Goal: Find specific page/section: Find specific page/section

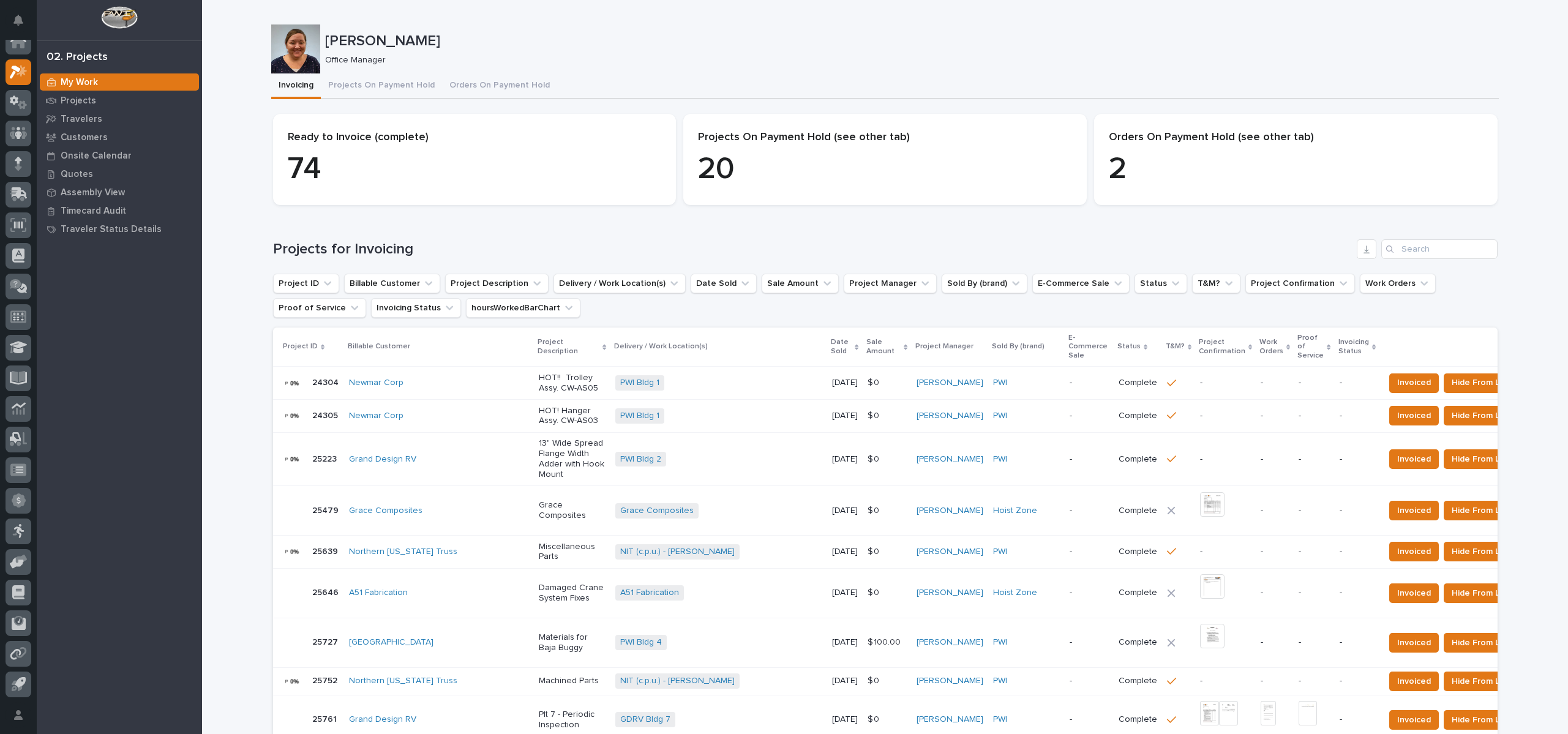
click at [79, 175] on p "Quotes" at bounding box center [77, 174] width 32 height 11
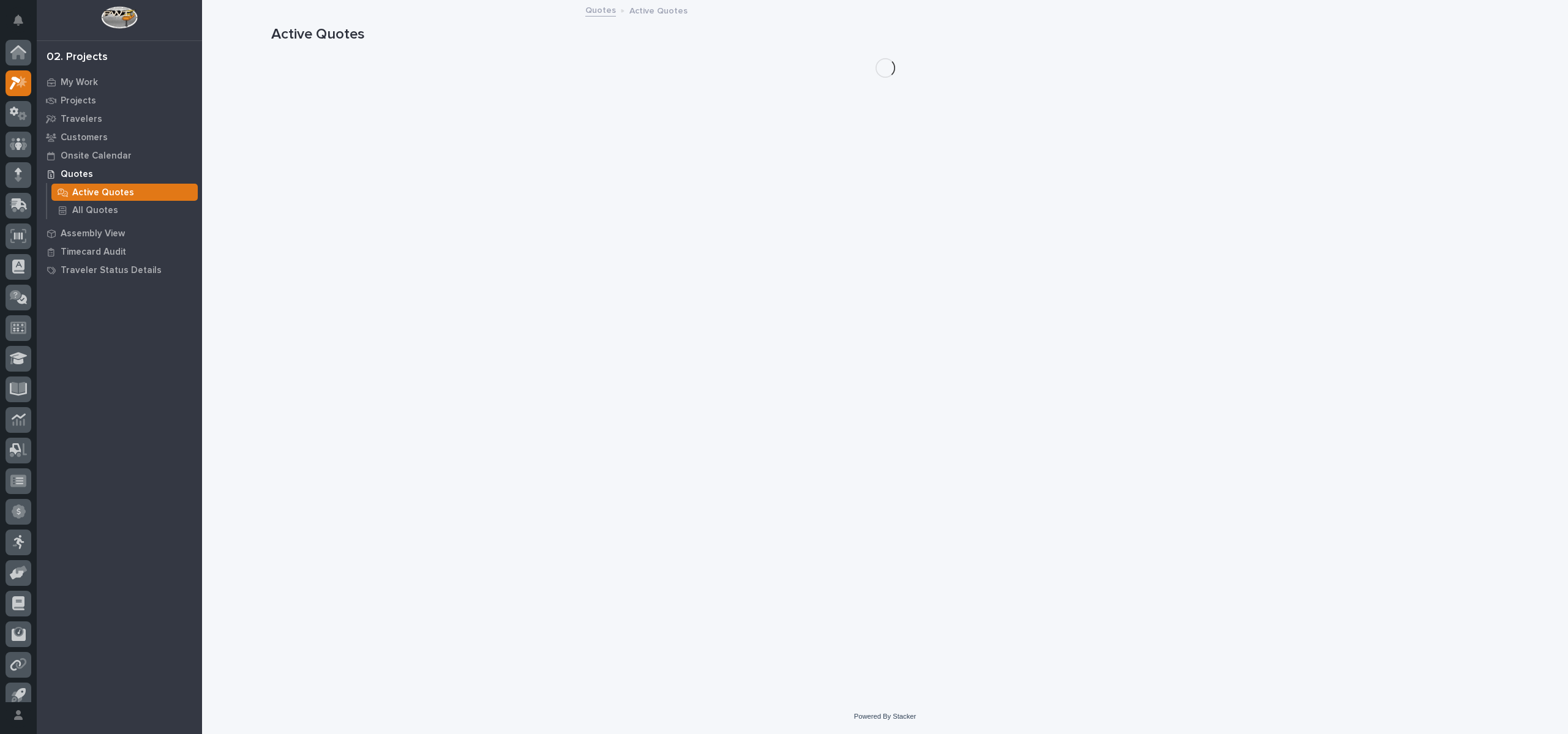
scroll to position [11, 0]
click at [76, 167] on div "Quotes" at bounding box center [119, 174] width 159 height 17
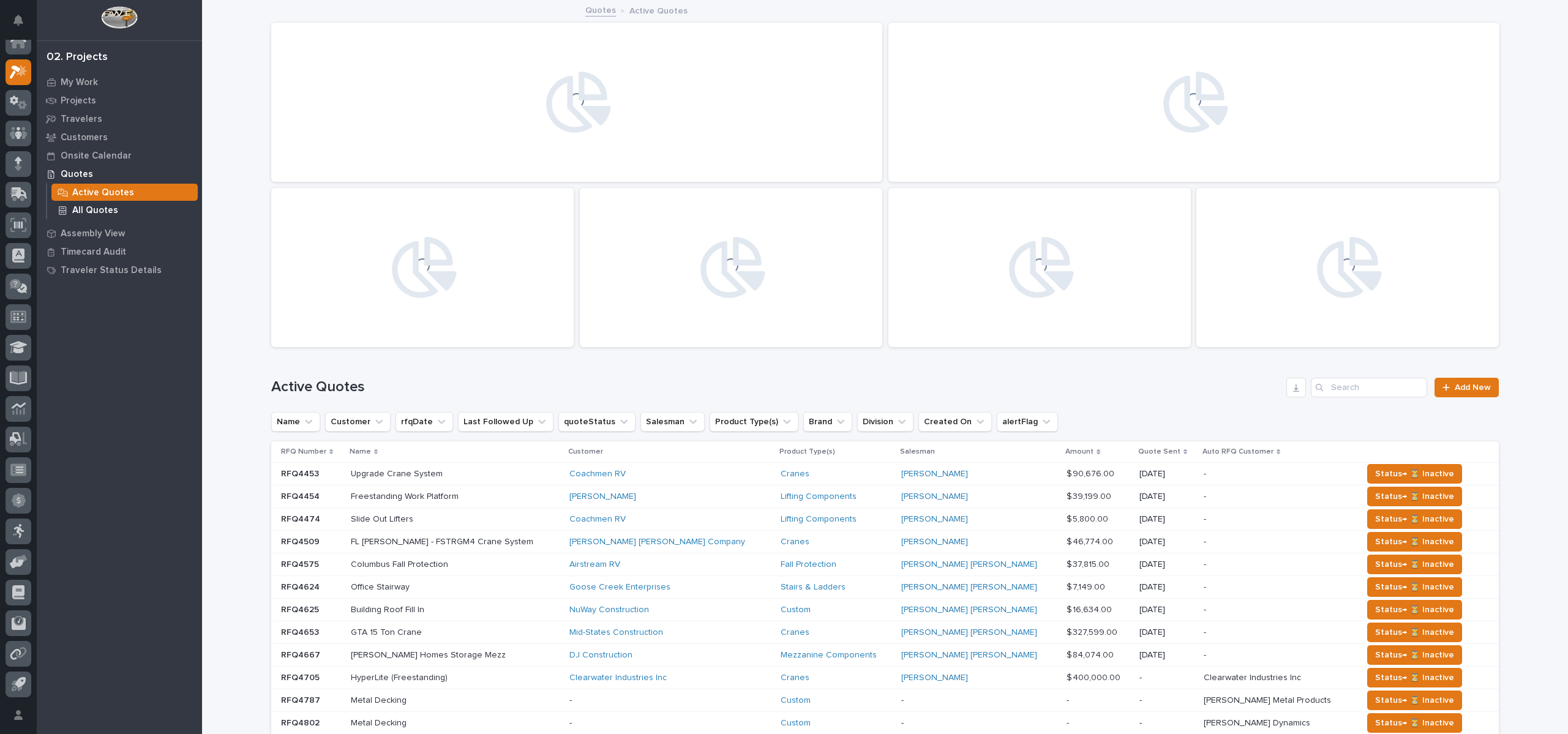
click at [87, 203] on div "All Quotes" at bounding box center [124, 210] width 147 height 17
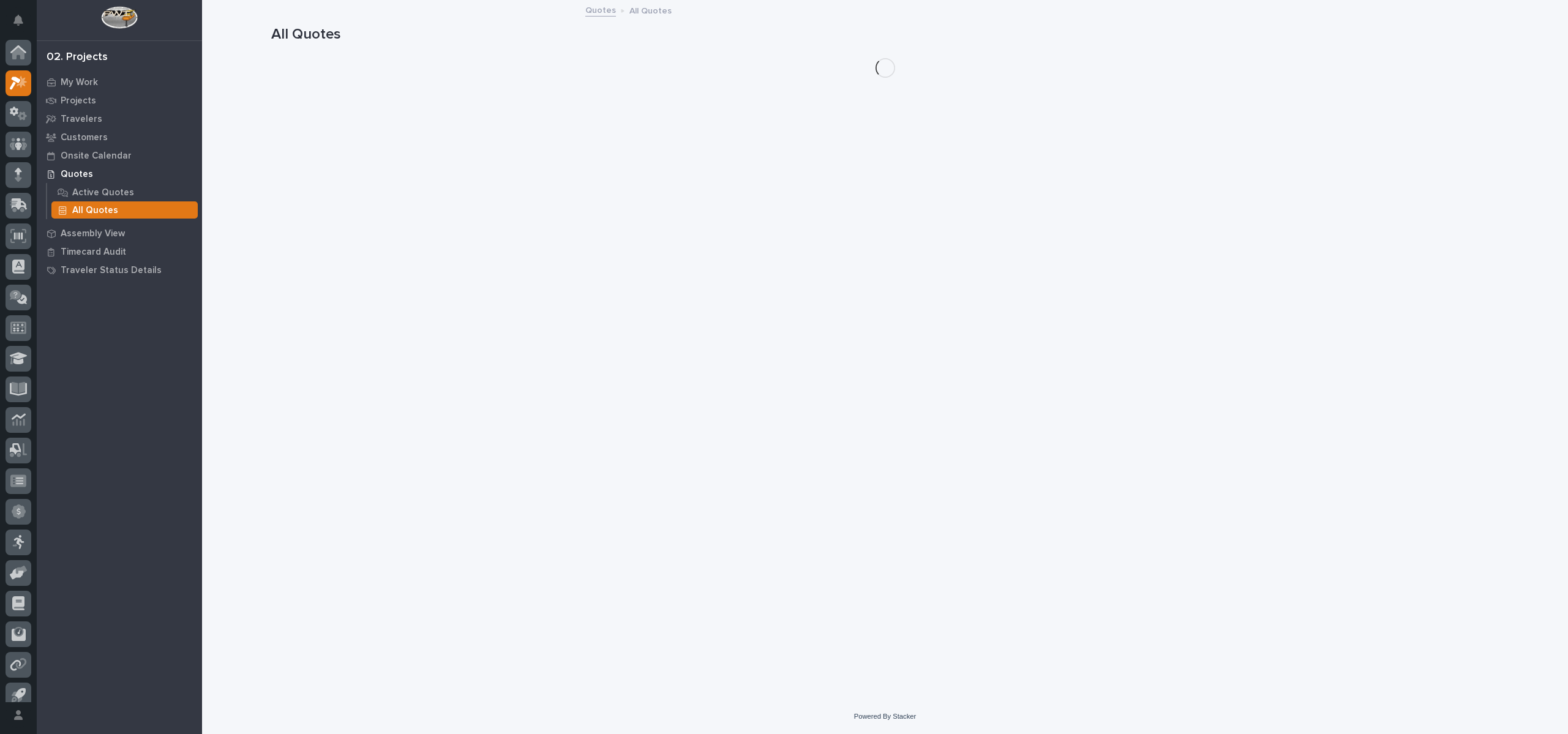
scroll to position [11, 0]
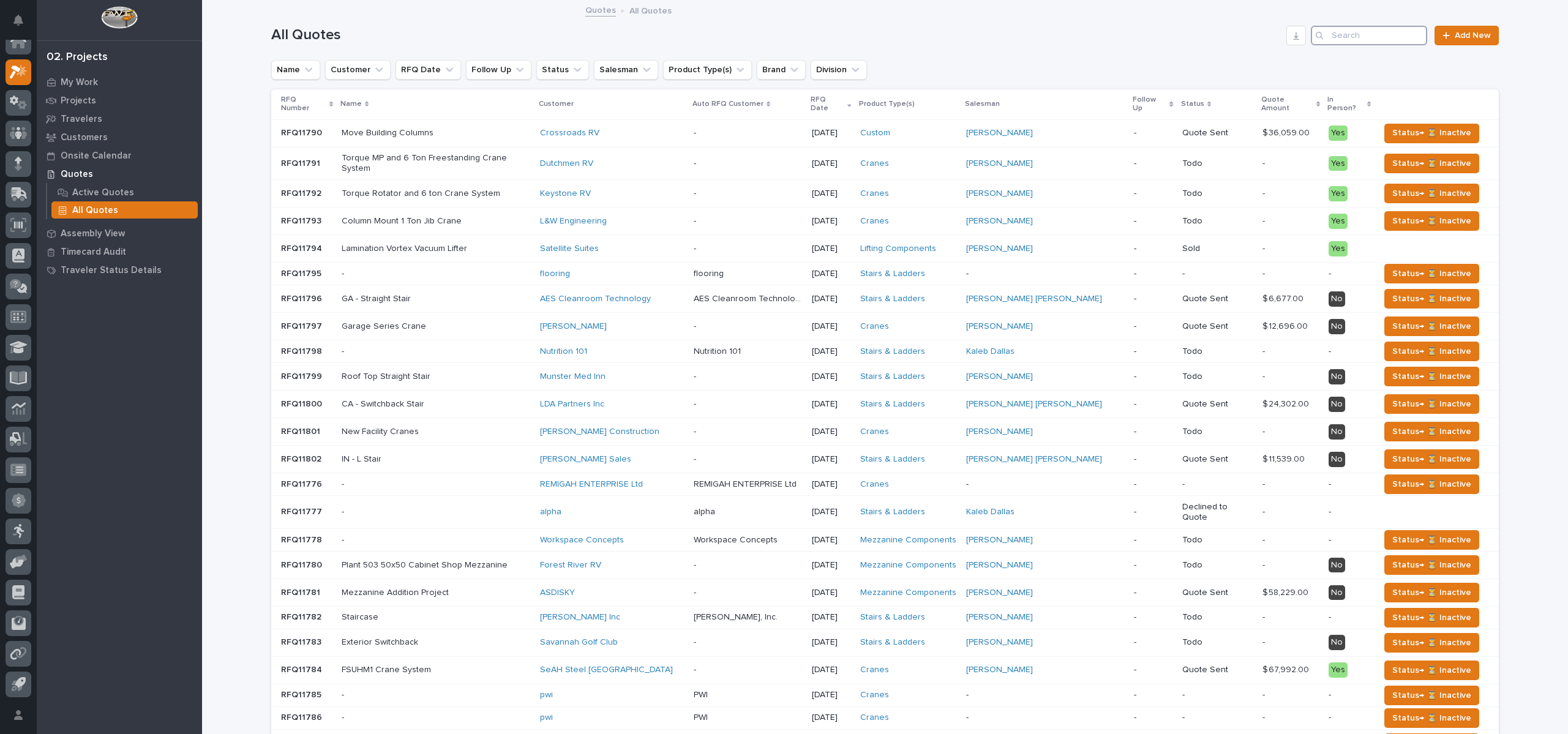
click at [1343, 36] on input "Search" at bounding box center [1369, 36] width 116 height 20
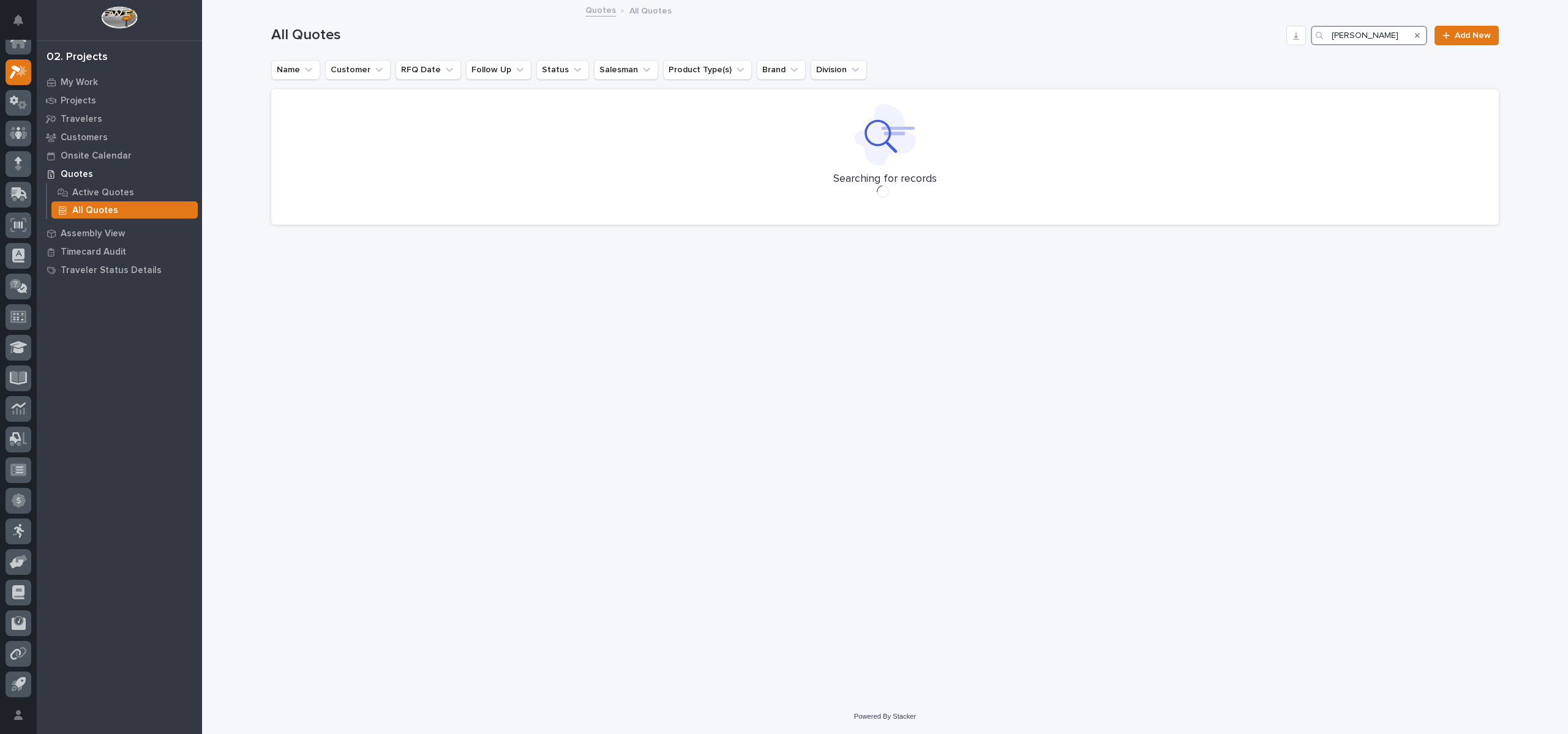
type input "[PERSON_NAME]"
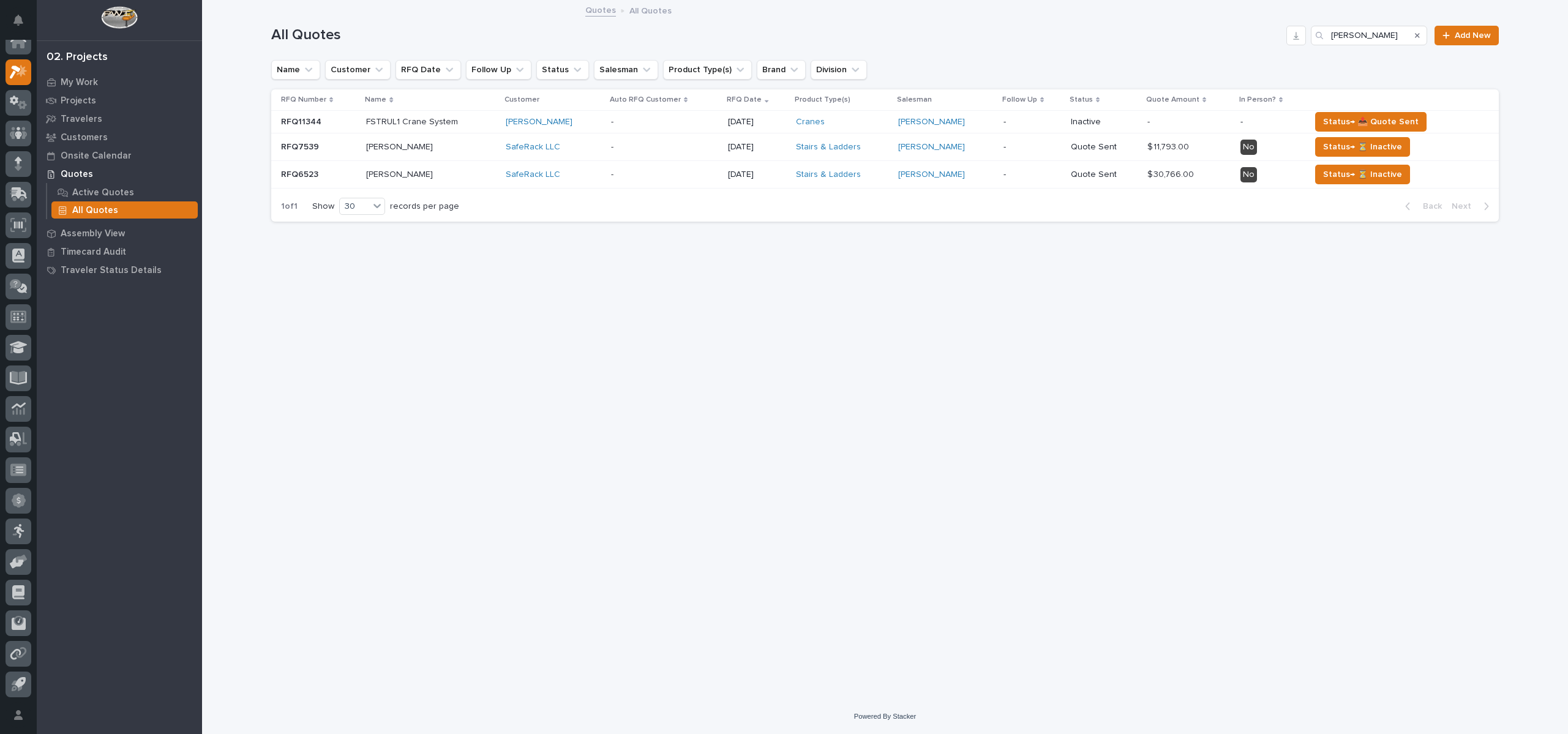
click at [655, 302] on div "Loading... Saving… Loading... Saving… All Quotes [PERSON_NAME] Add New Name Cus…" at bounding box center [885, 335] width 1240 height 667
click at [394, 123] on p "FSTRUL1 Crane System" at bounding box center [431, 122] width 130 height 11
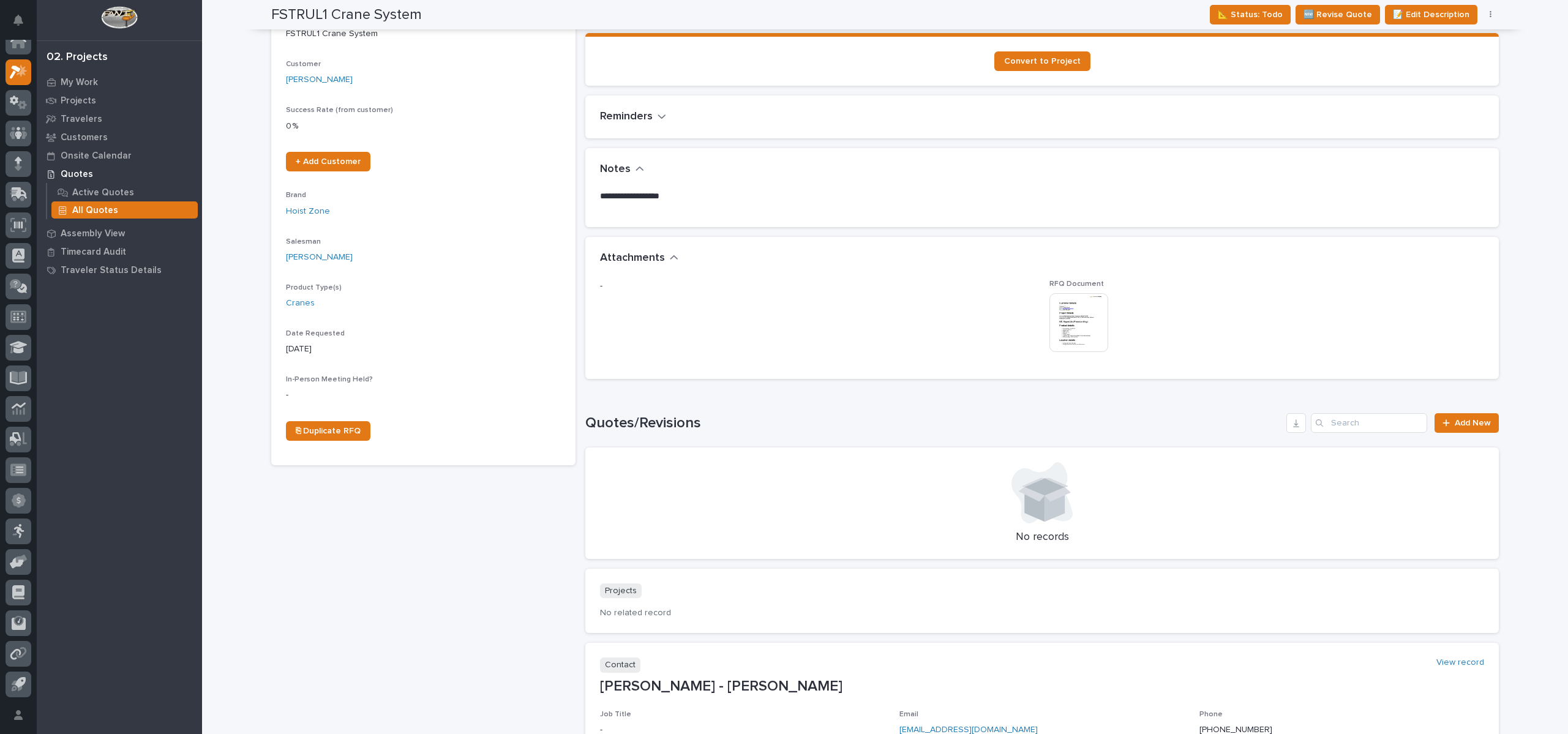
scroll to position [346, 0]
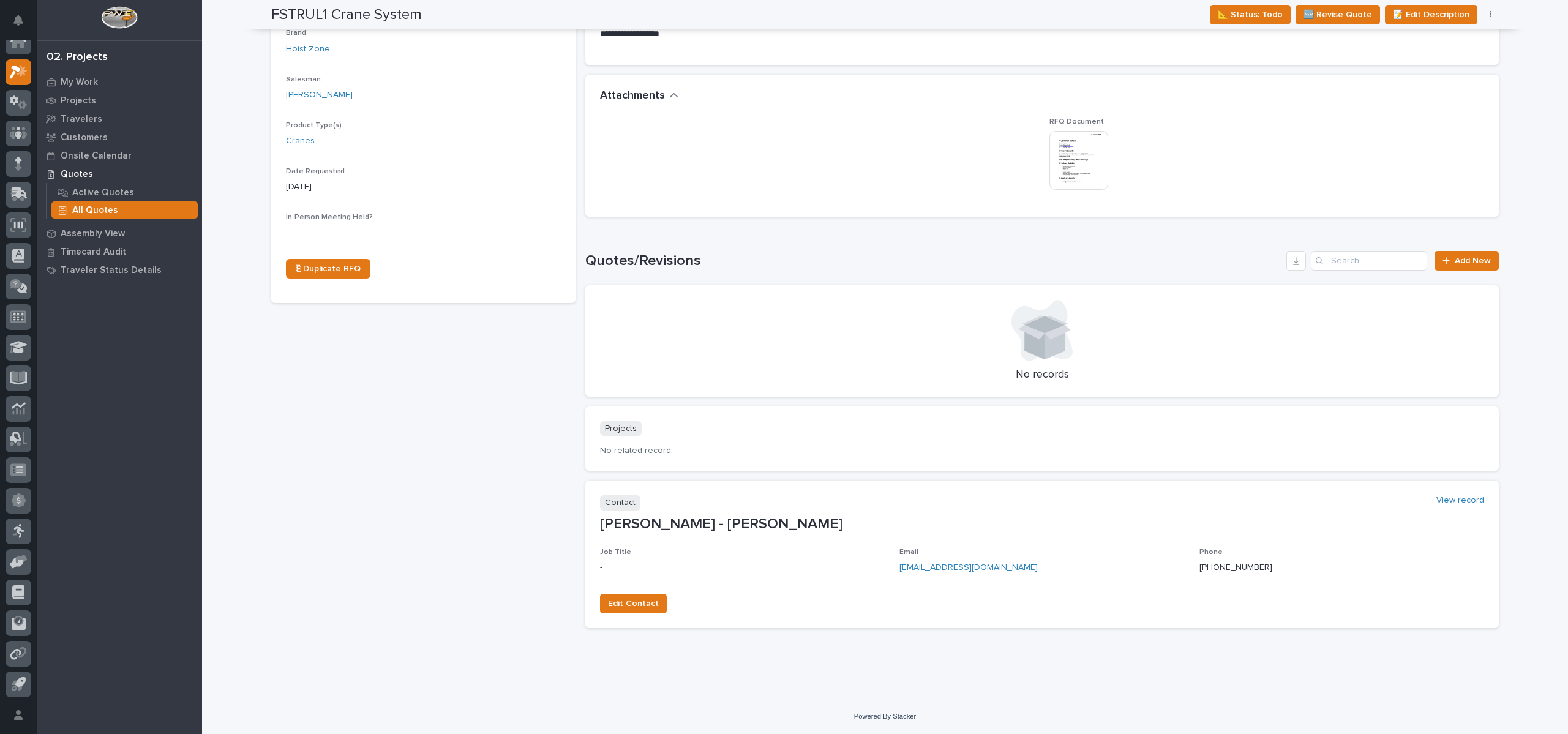
click at [1066, 152] on img at bounding box center [1078, 160] width 59 height 59
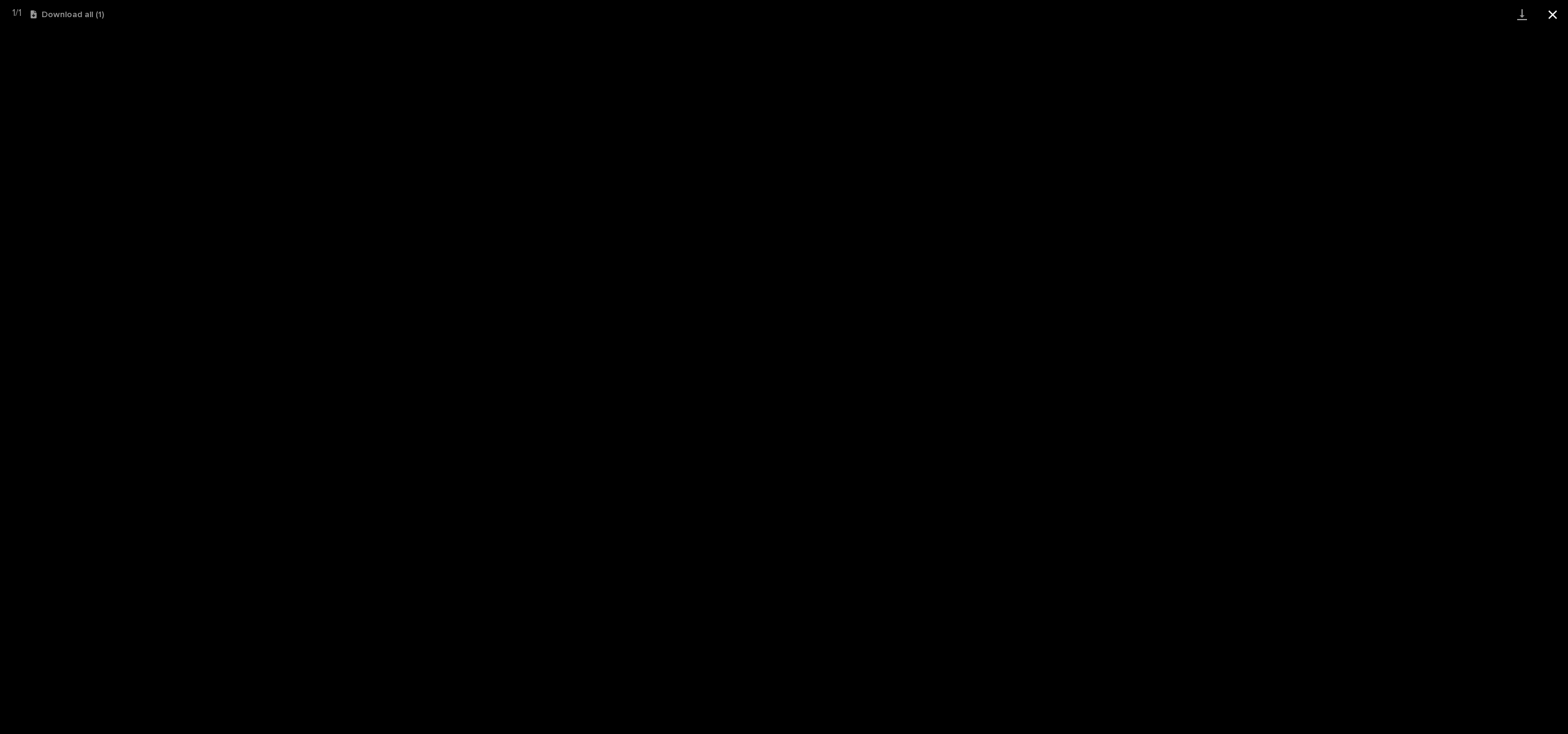
click at [1551, 18] on button "Close gallery" at bounding box center [1553, 14] width 31 height 29
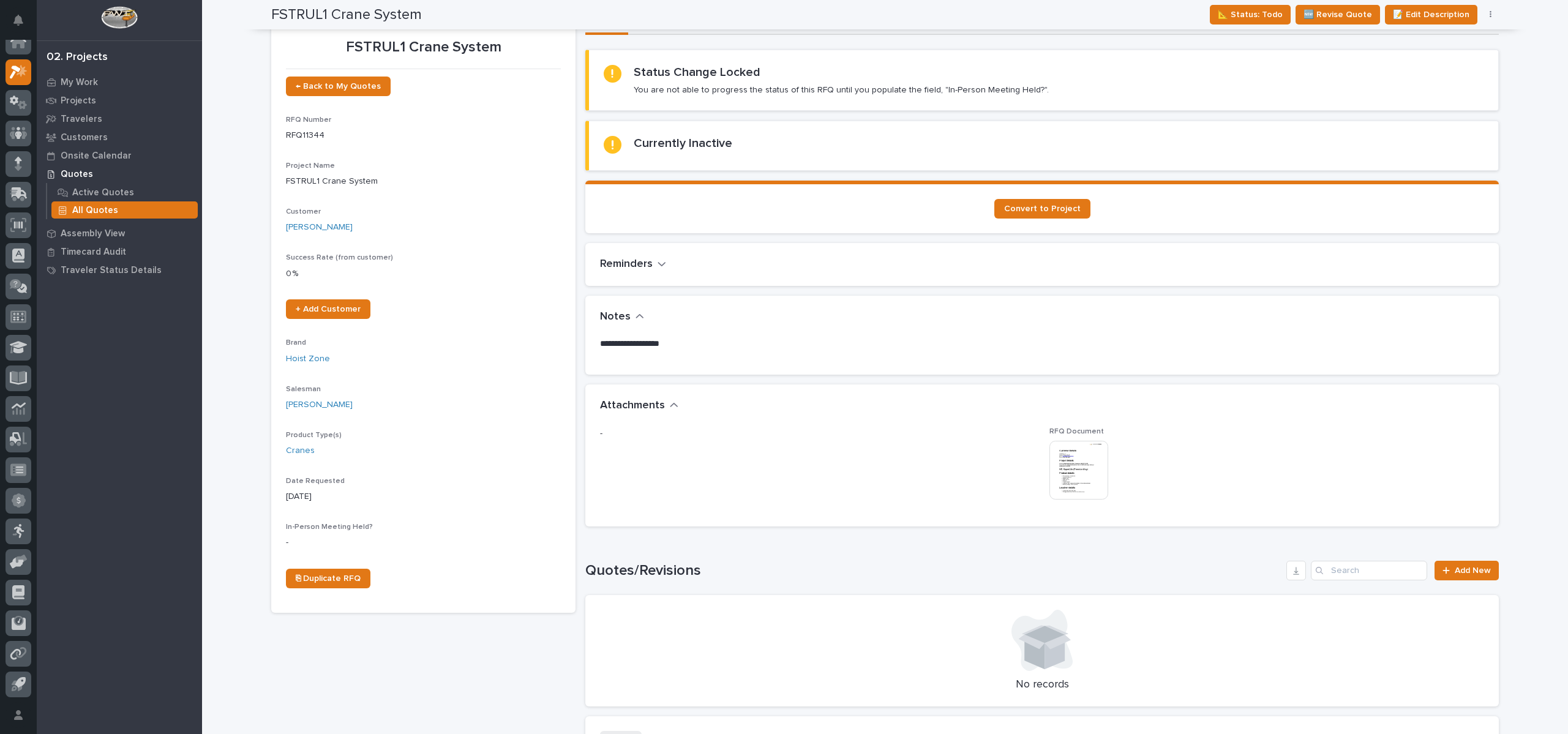
scroll to position [0, 0]
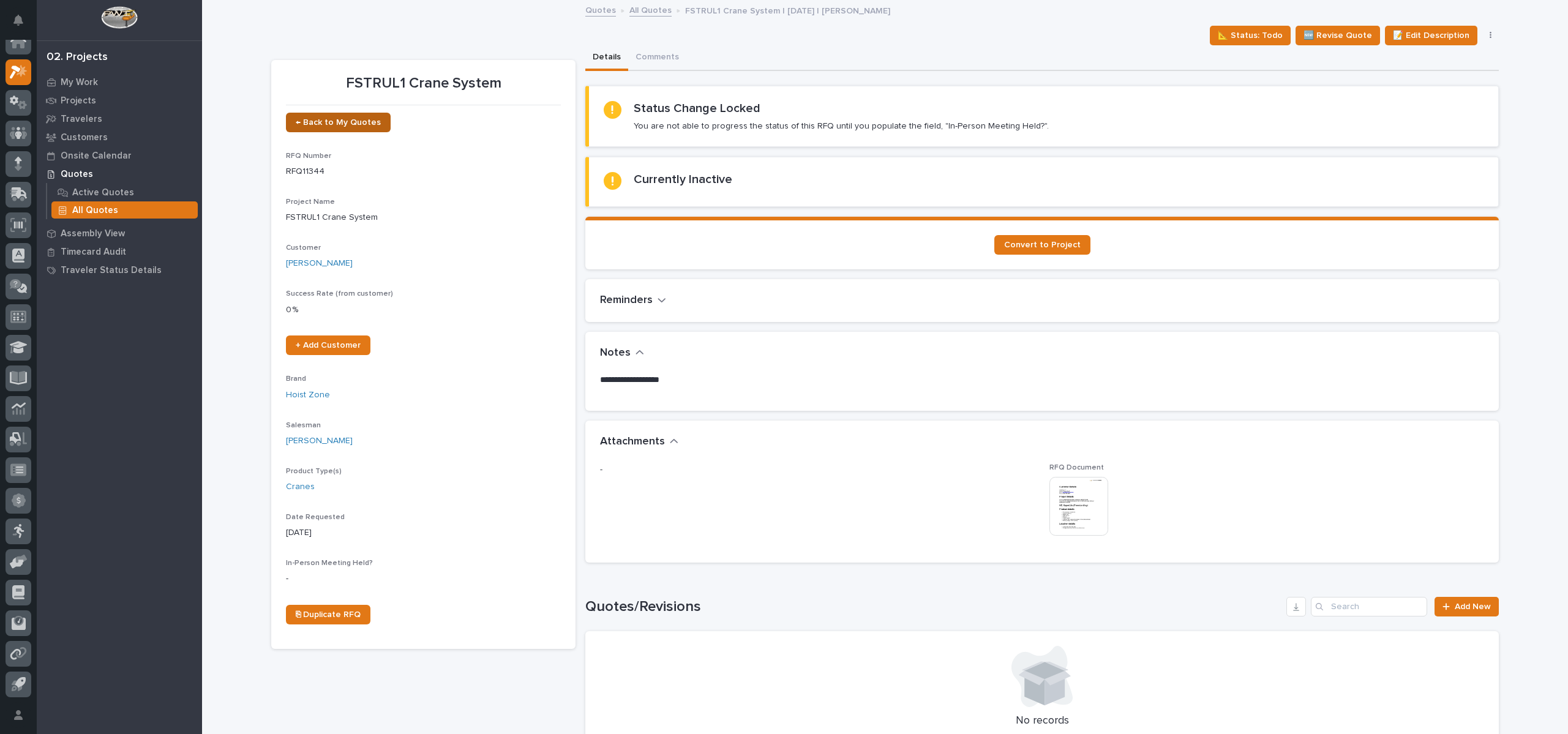
click at [331, 117] on link "← Back to My Quotes" at bounding box center [338, 122] width 104 height 20
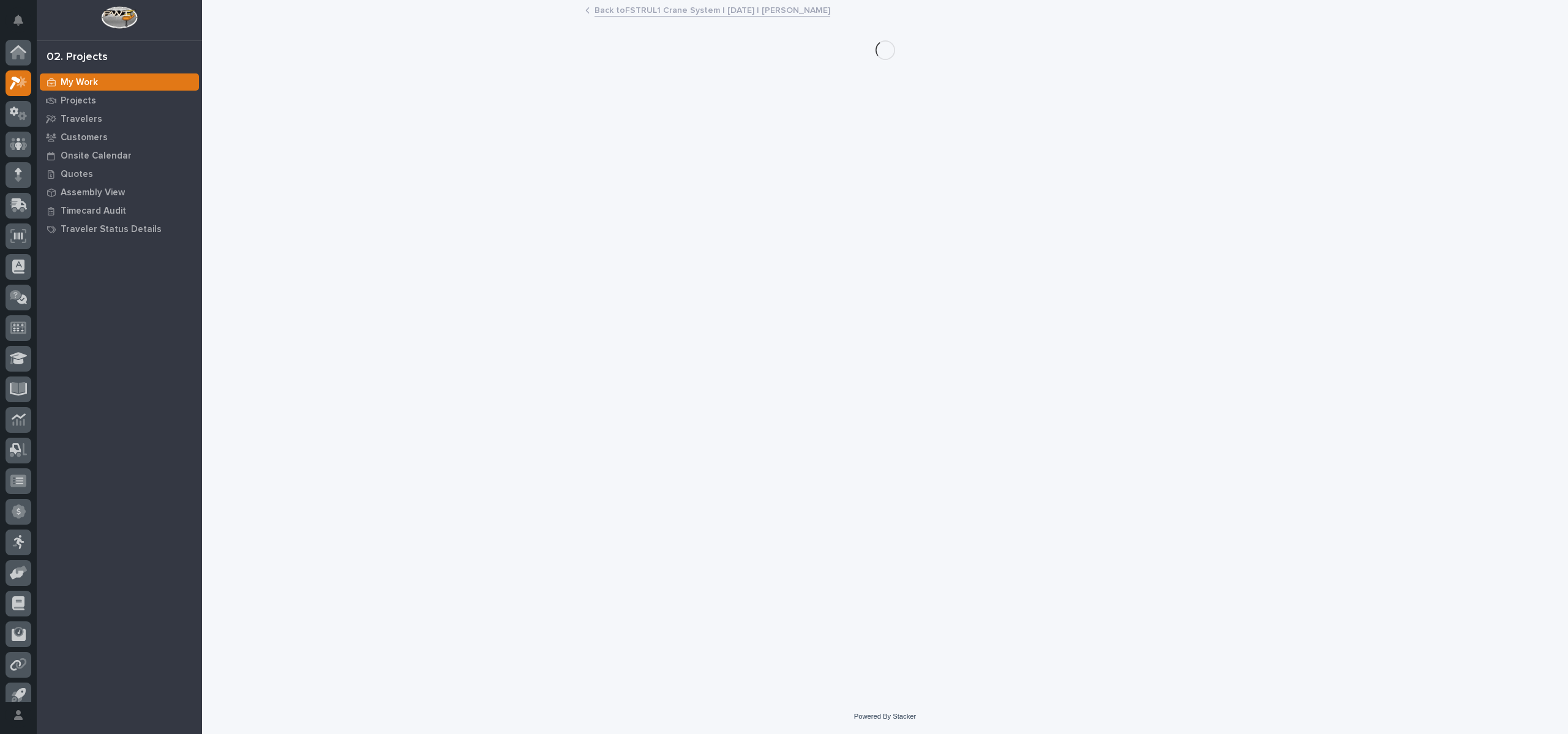
scroll to position [11, 0]
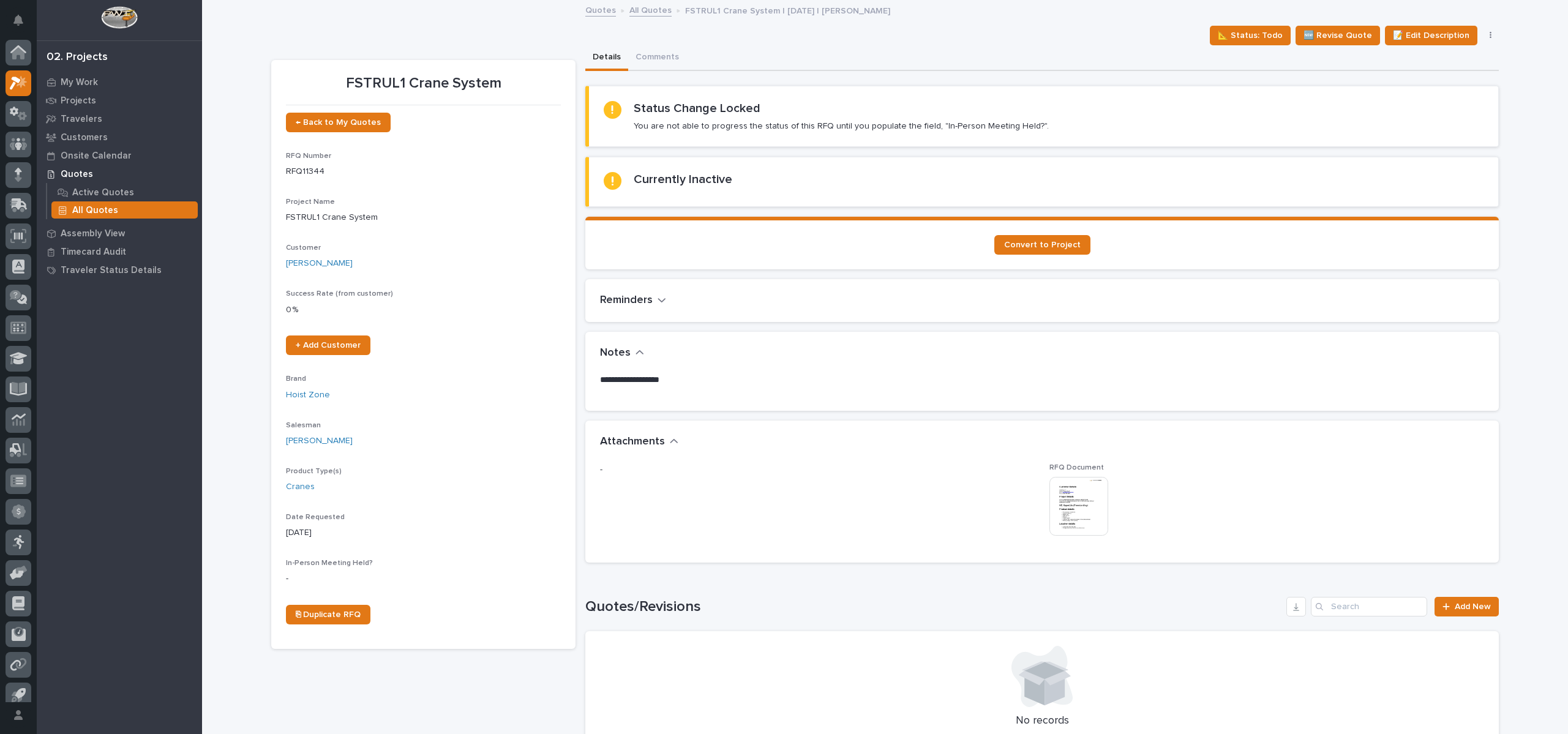
click at [80, 169] on p "Quotes" at bounding box center [77, 174] width 32 height 11
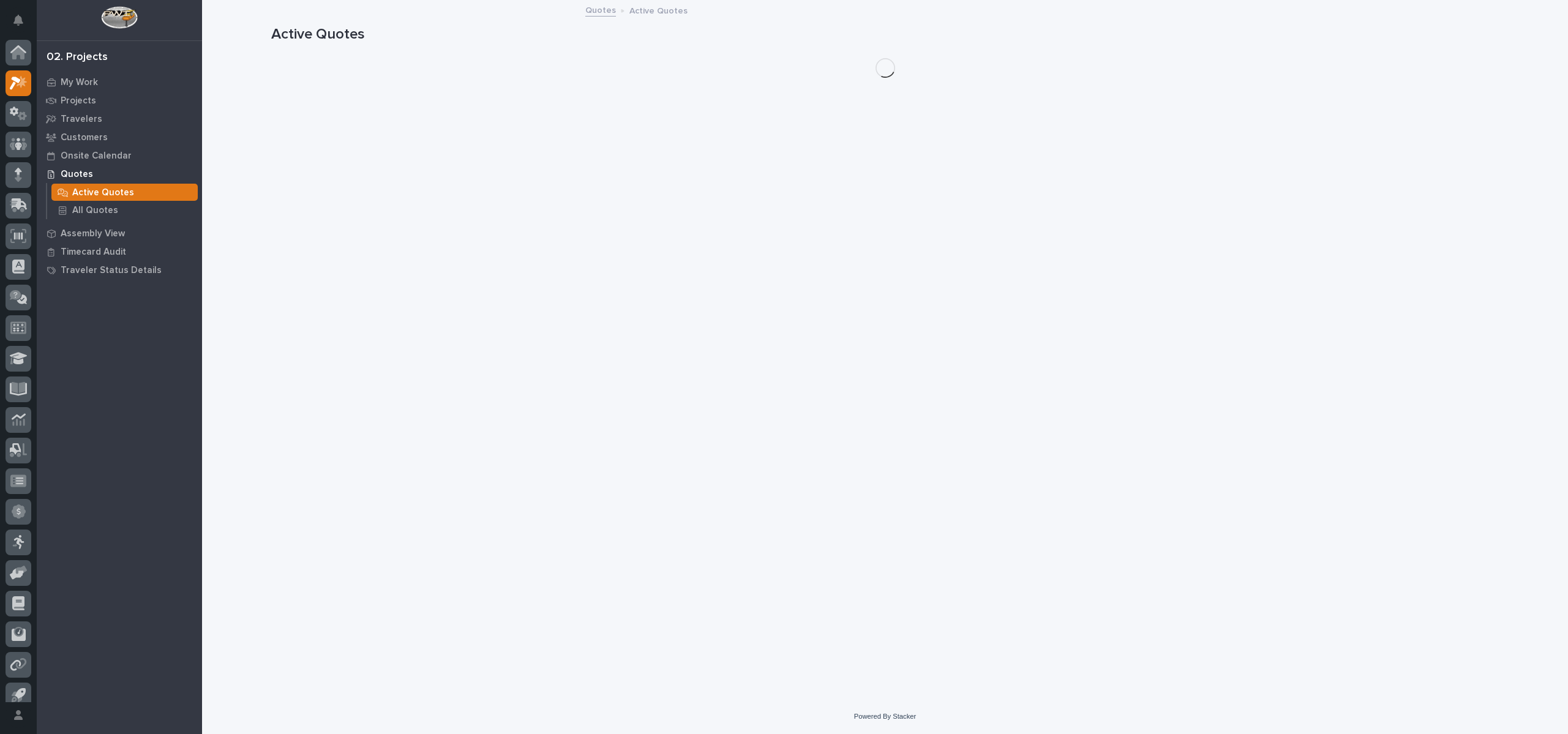
scroll to position [11, 0]
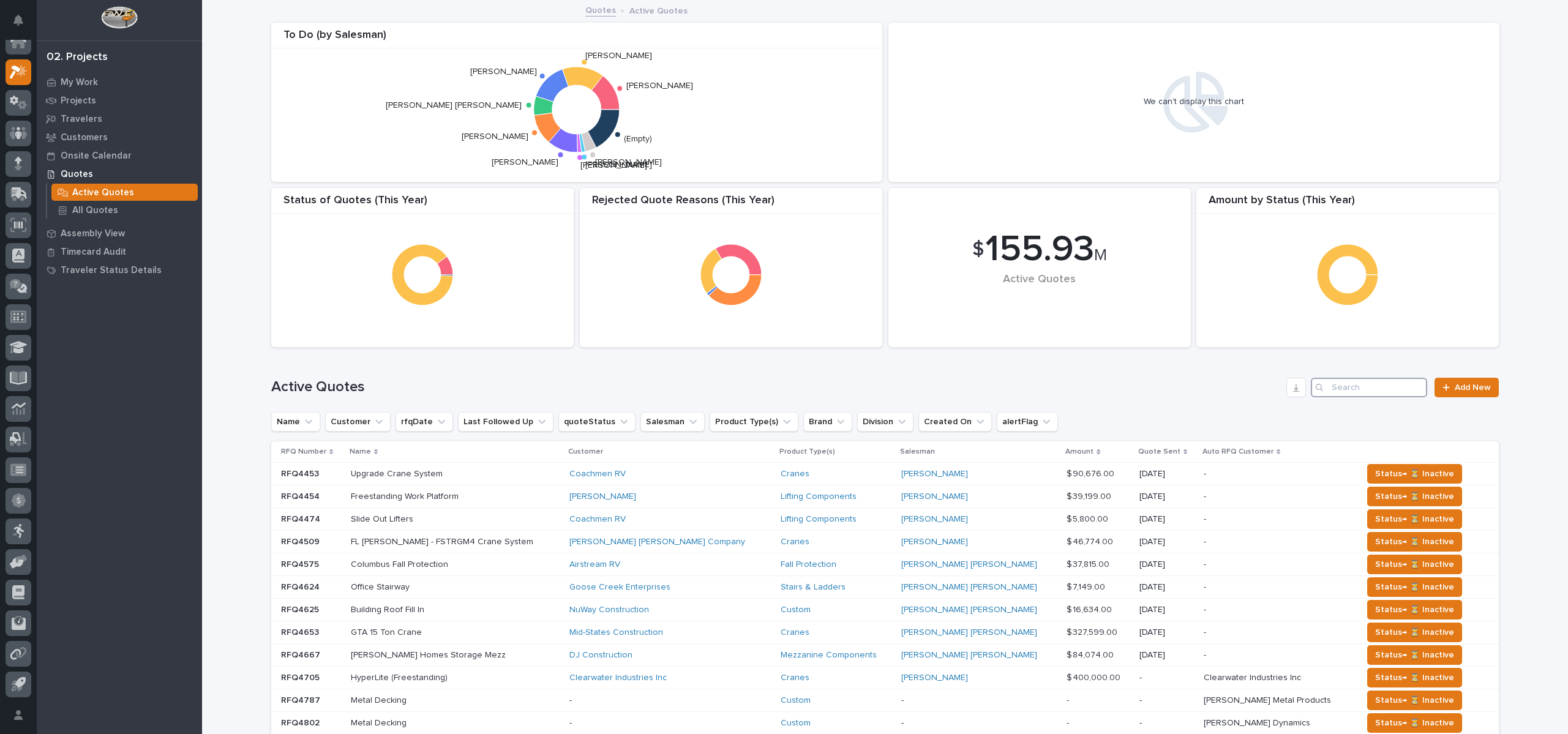
click at [1413, 385] on input "Search" at bounding box center [1369, 388] width 116 height 20
type input "[PERSON_NAME]"
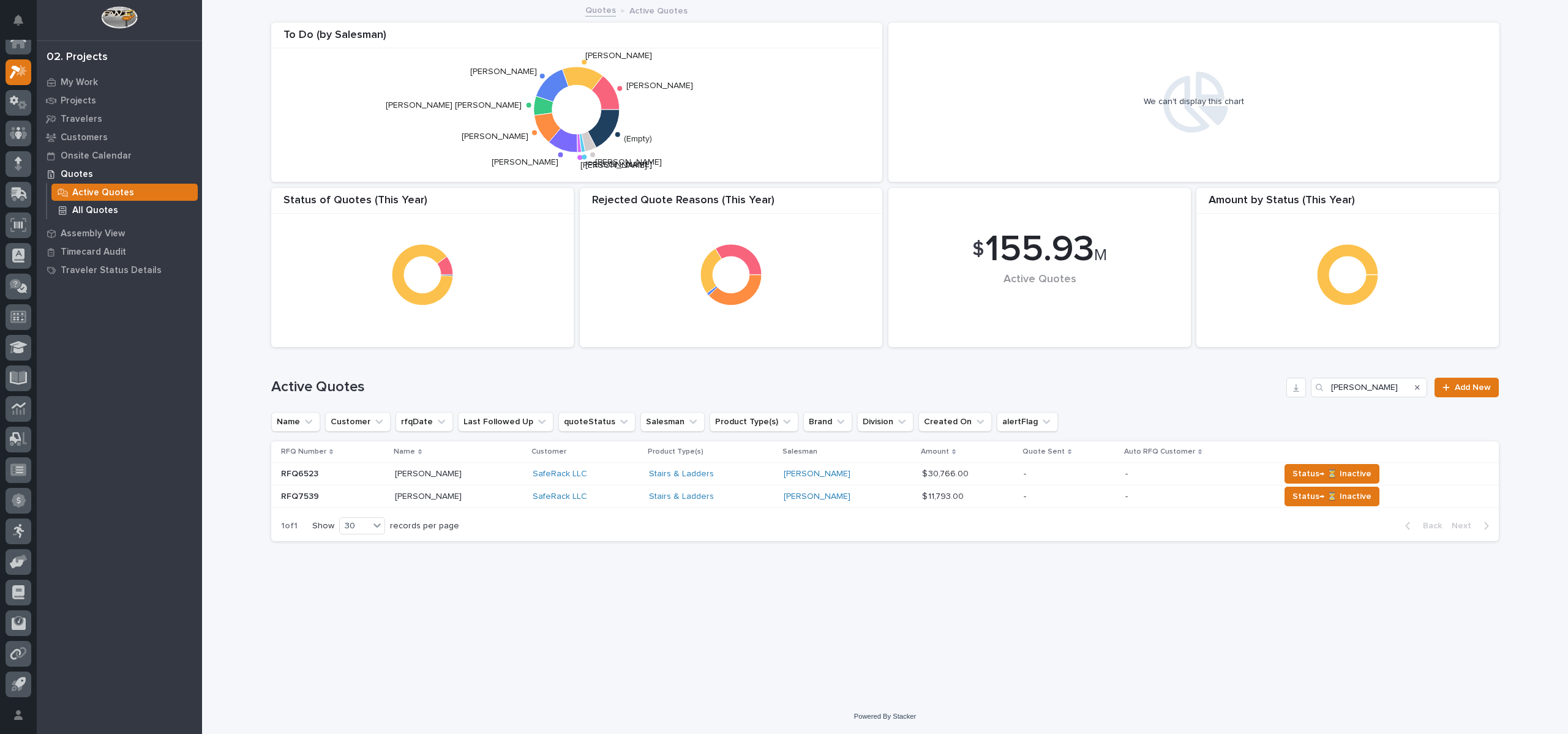
click at [108, 209] on p "All Quotes" at bounding box center [95, 211] width 46 height 11
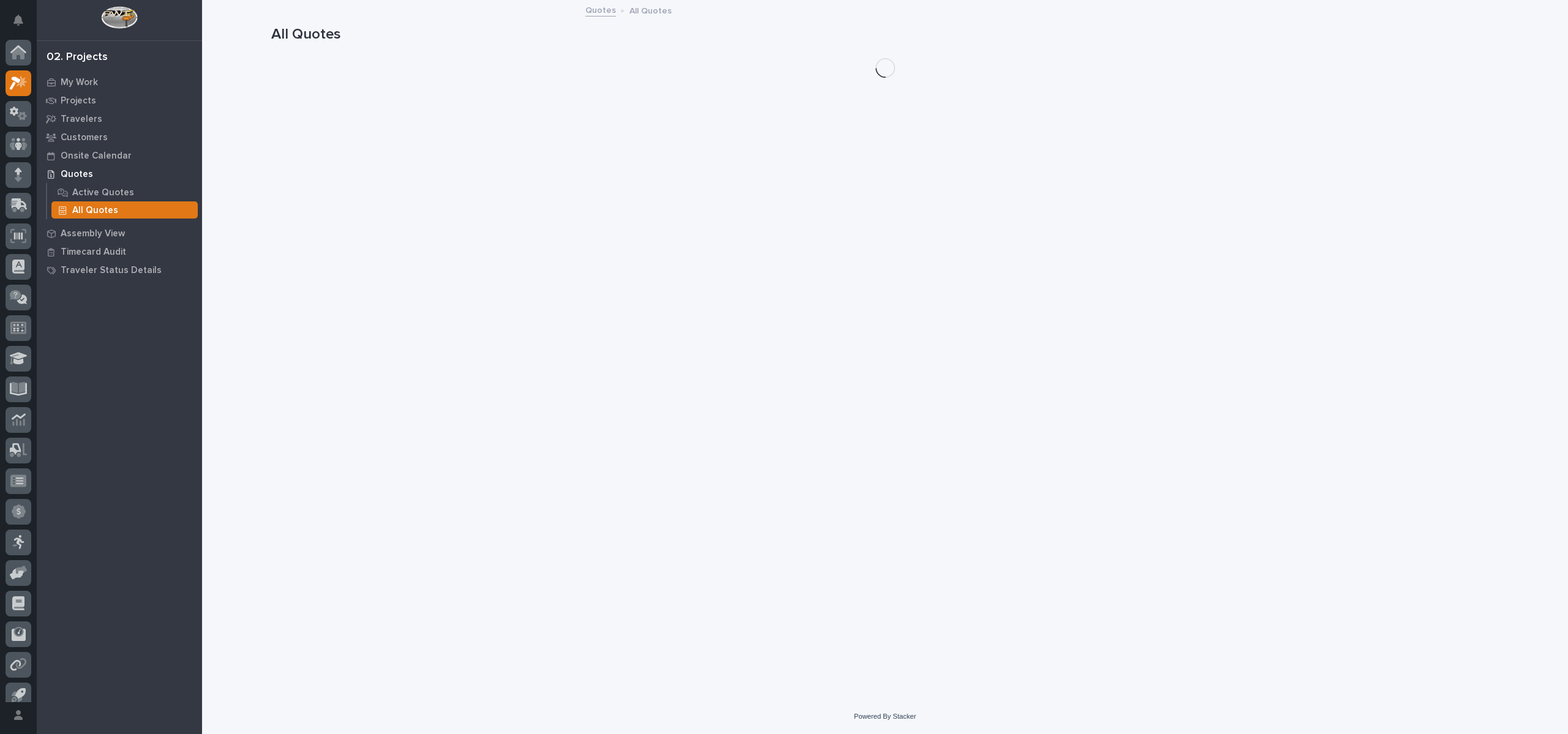
scroll to position [11, 0]
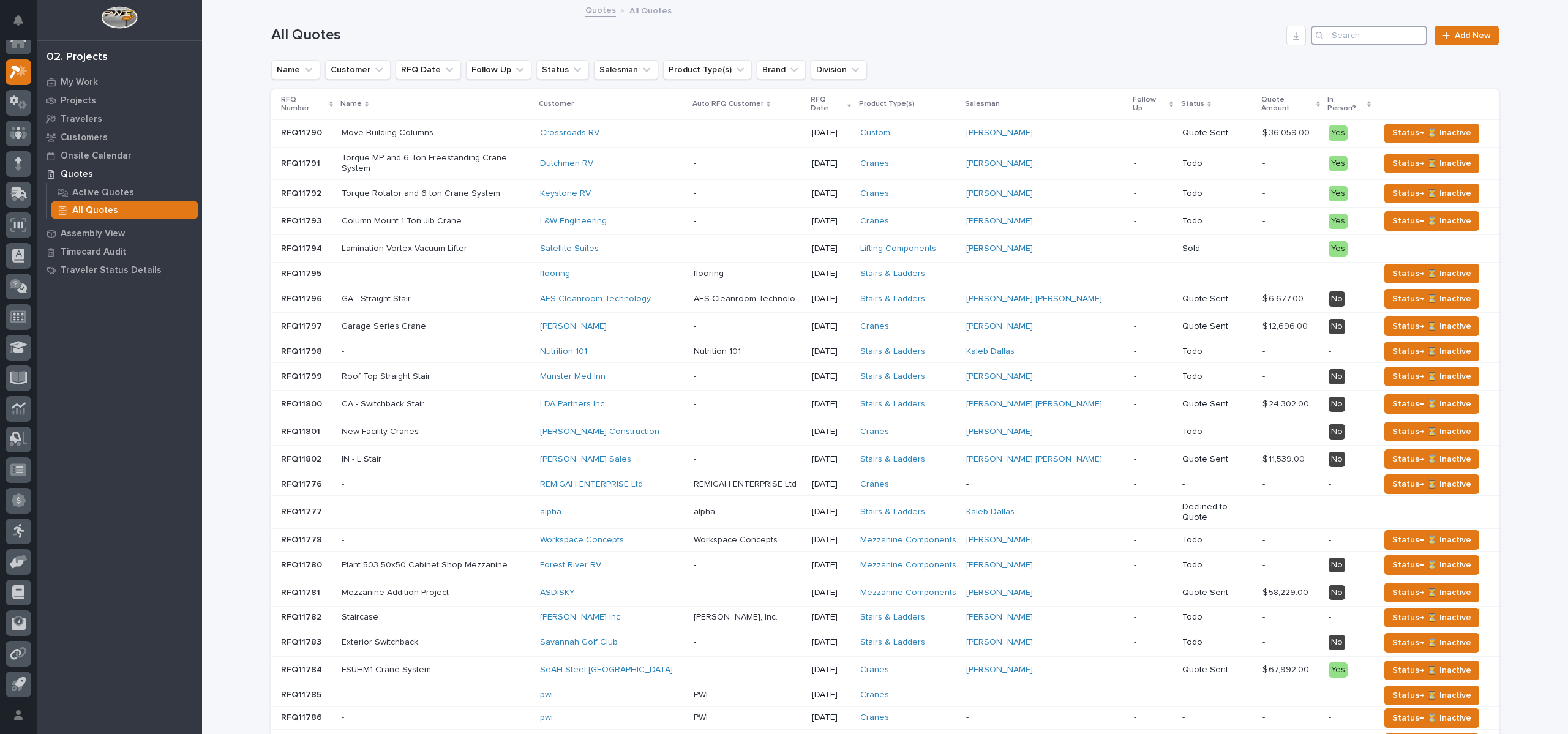
drag, startPoint x: 1353, startPoint y: 31, endPoint x: 1350, endPoint y: 22, distance: 9.5
click at [1355, 31] on input "Search" at bounding box center [1369, 36] width 116 height 20
type input "[PERSON_NAME]"
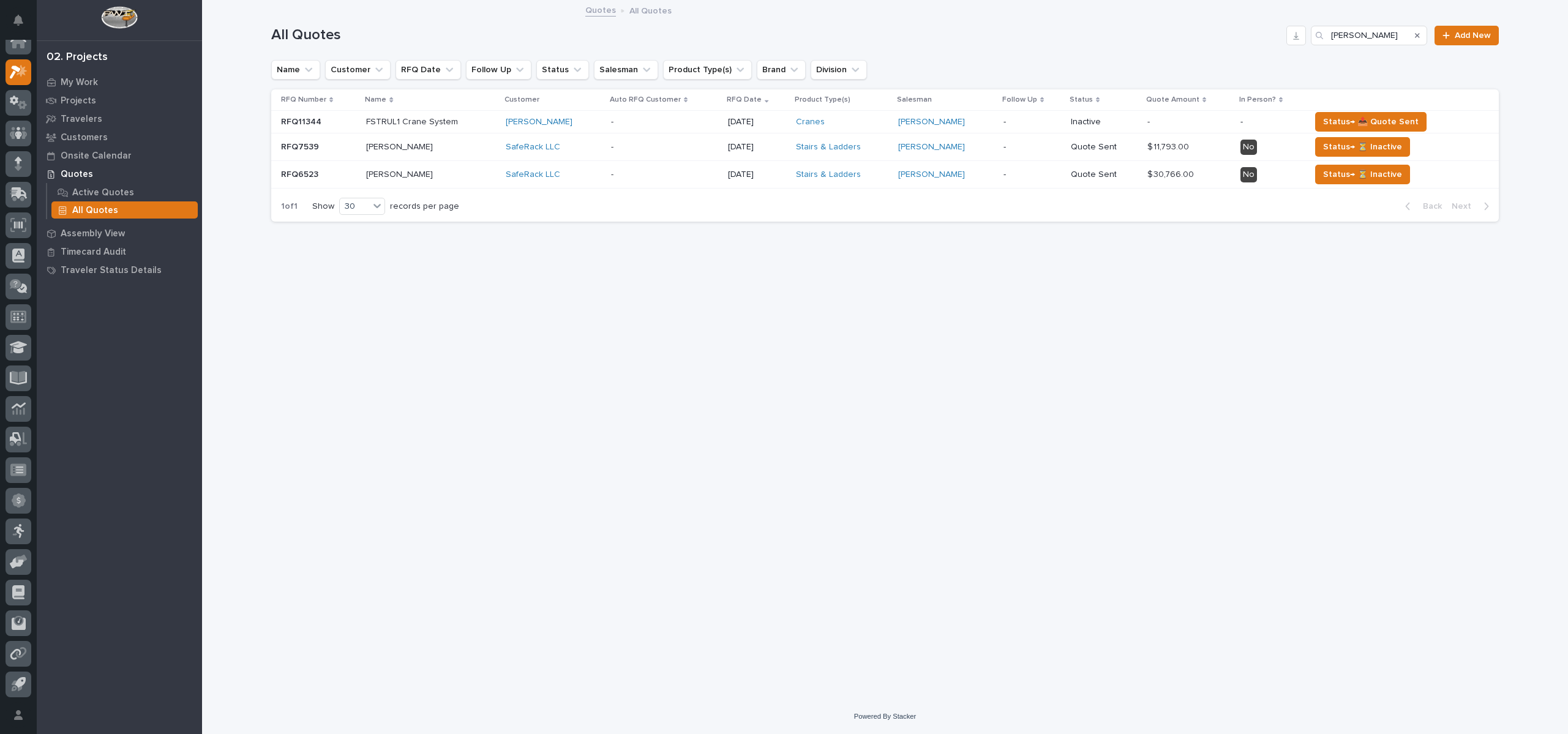
click at [331, 117] on p at bounding box center [319, 122] width 75 height 11
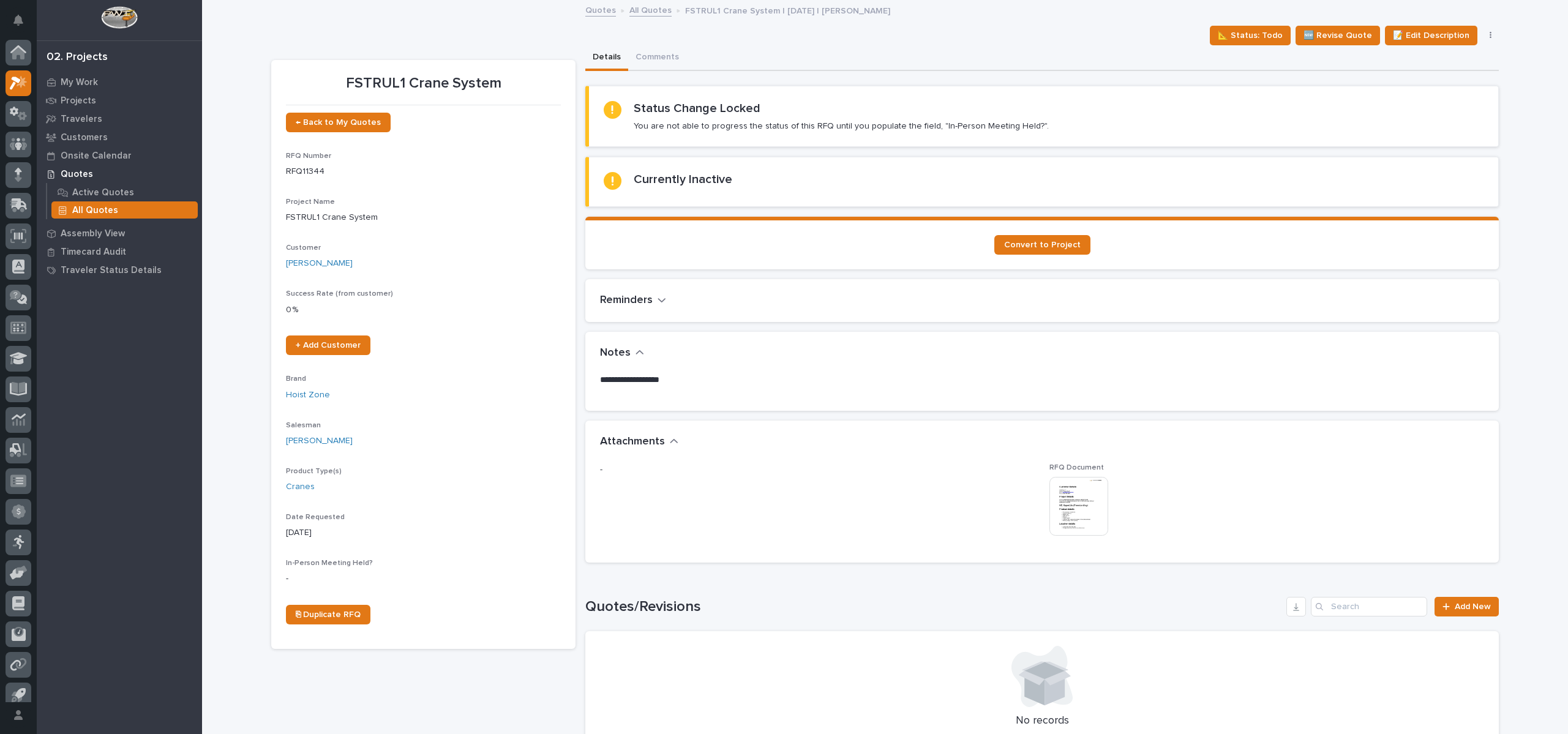
scroll to position [11, 0]
click at [658, 300] on icon "button" at bounding box center [662, 300] width 7 height 4
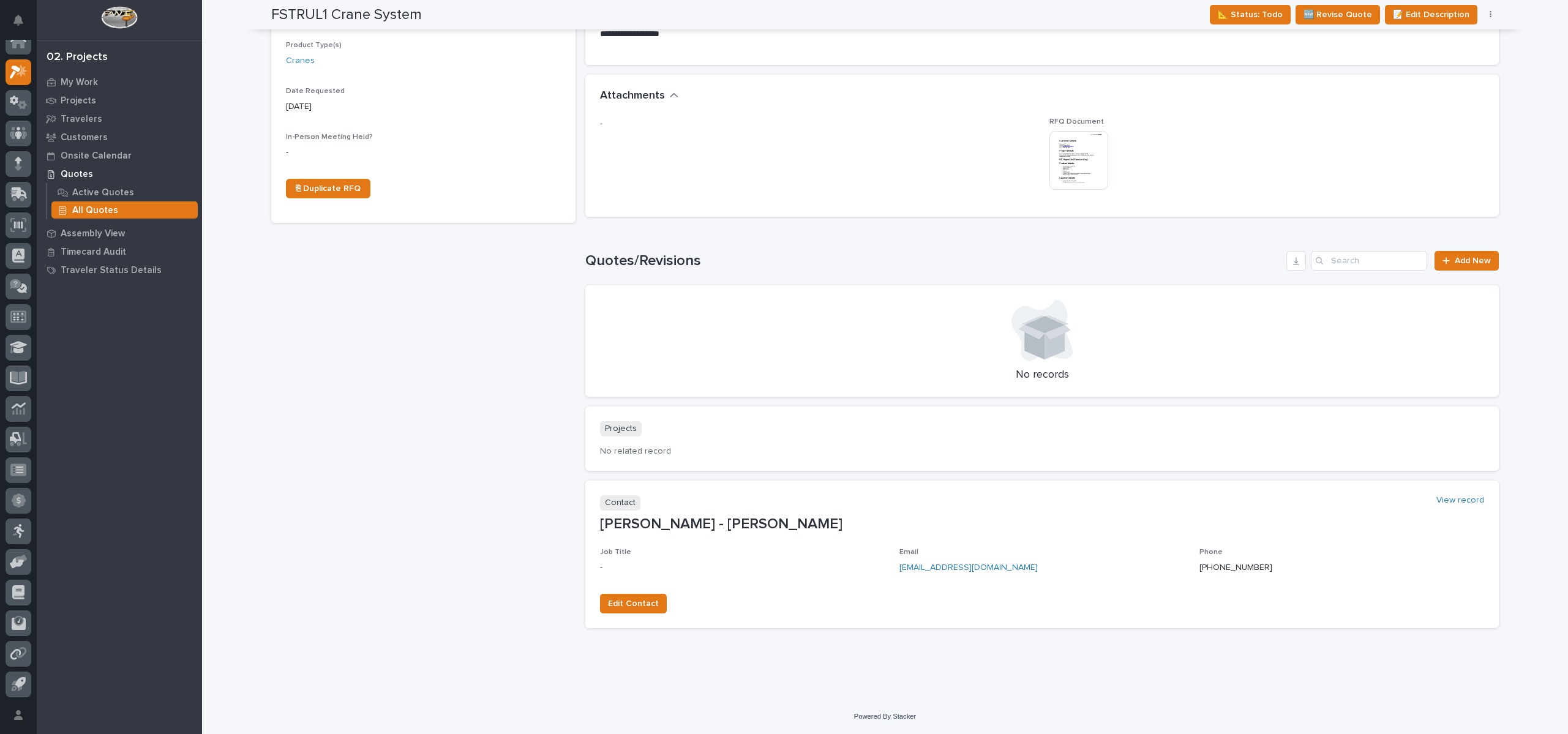
scroll to position [0, 0]
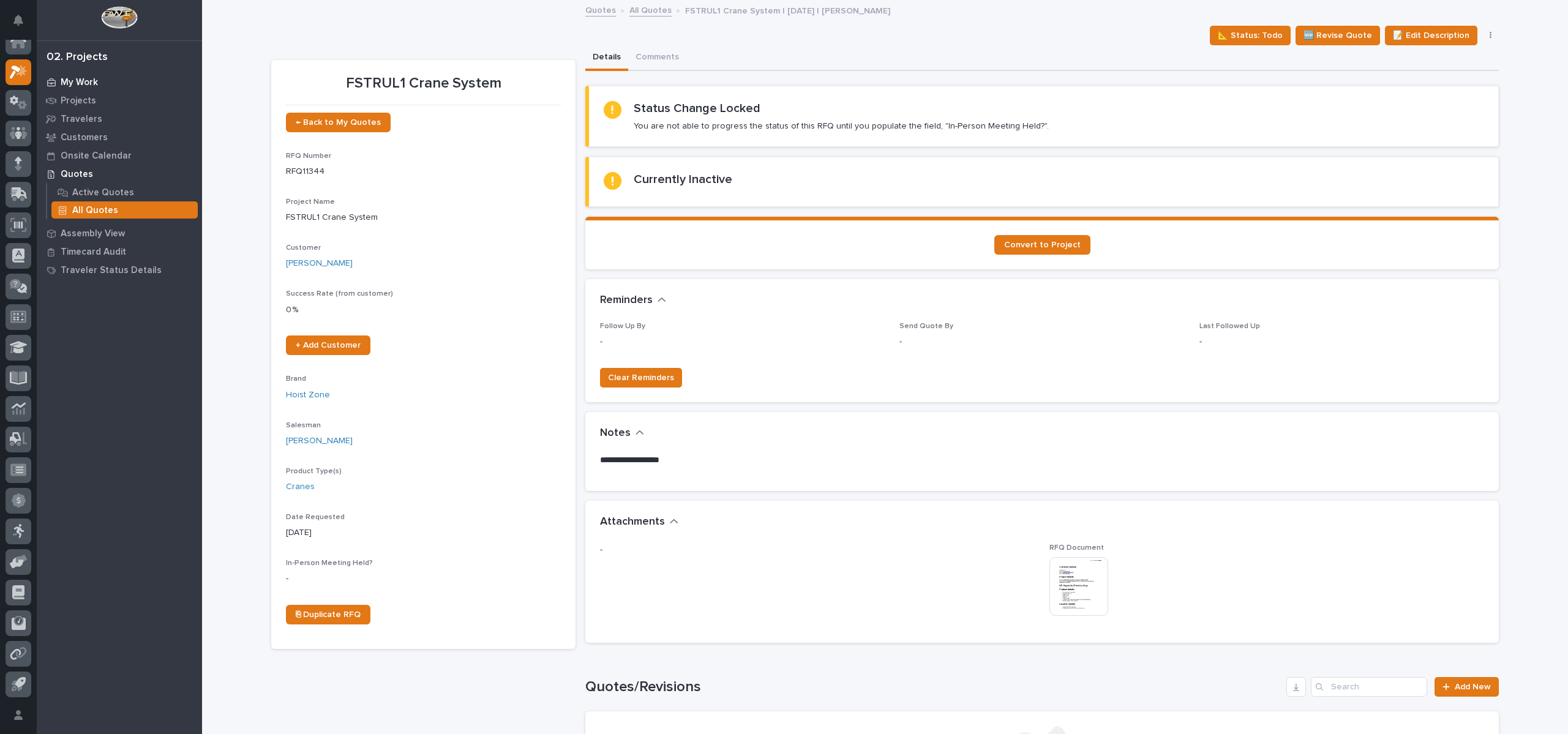
click at [81, 83] on p "My Work" at bounding box center [79, 83] width 37 height 11
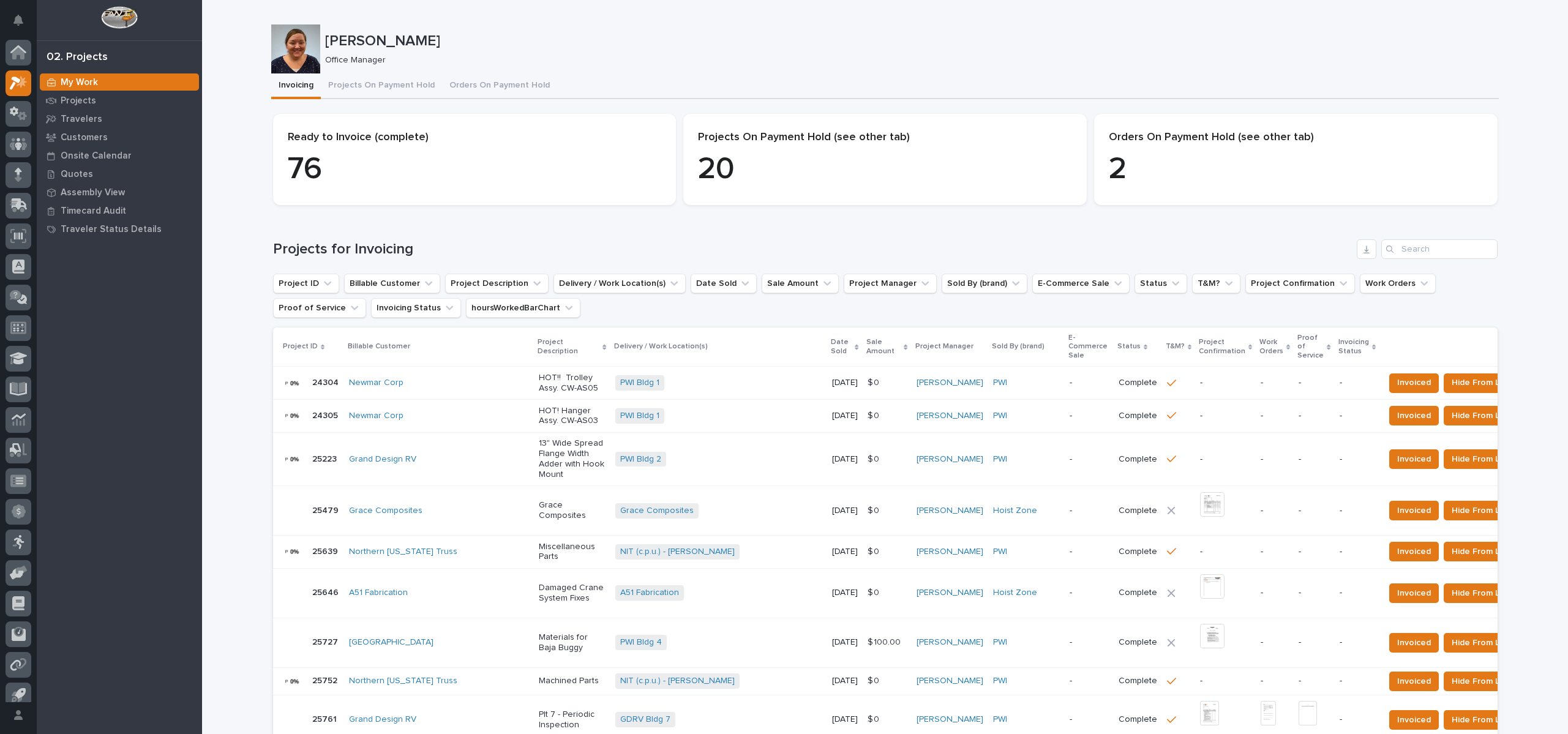
scroll to position [11, 0]
